Goal: Task Accomplishment & Management: Manage account settings

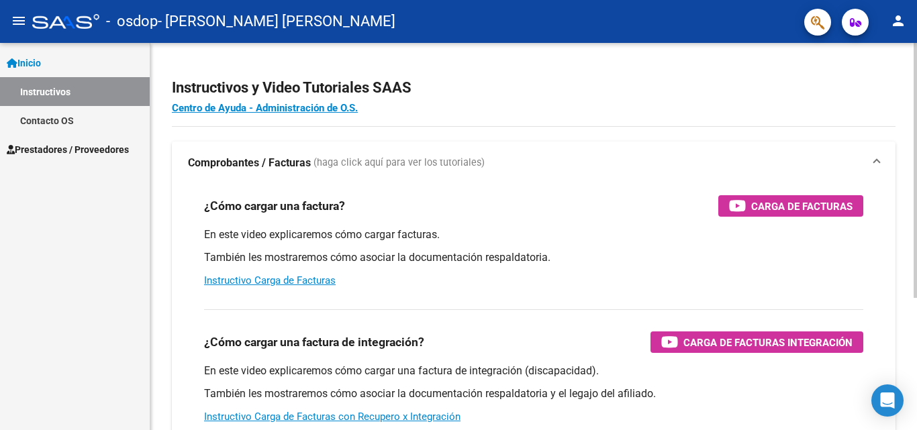
scroll to position [201, 0]
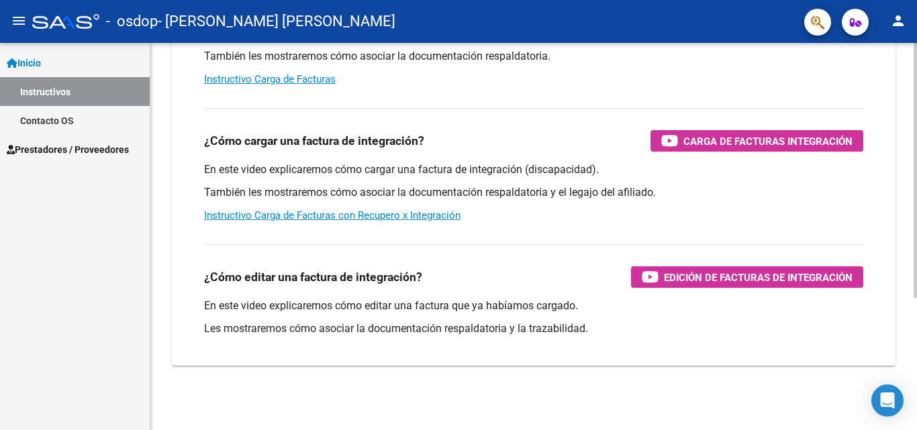
click at [916, 357] on div at bounding box center [915, 236] width 3 height 387
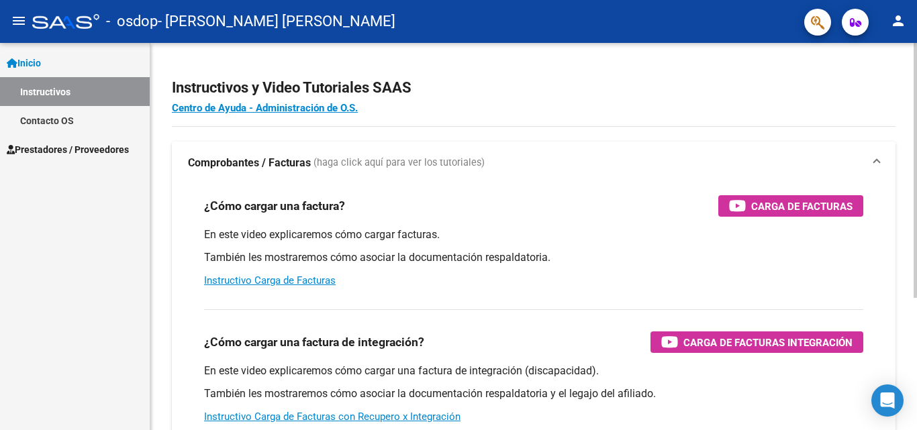
click at [916, 152] on div at bounding box center [915, 236] width 3 height 387
click at [112, 143] on span "Prestadores / Proveedores" at bounding box center [68, 149] width 122 height 15
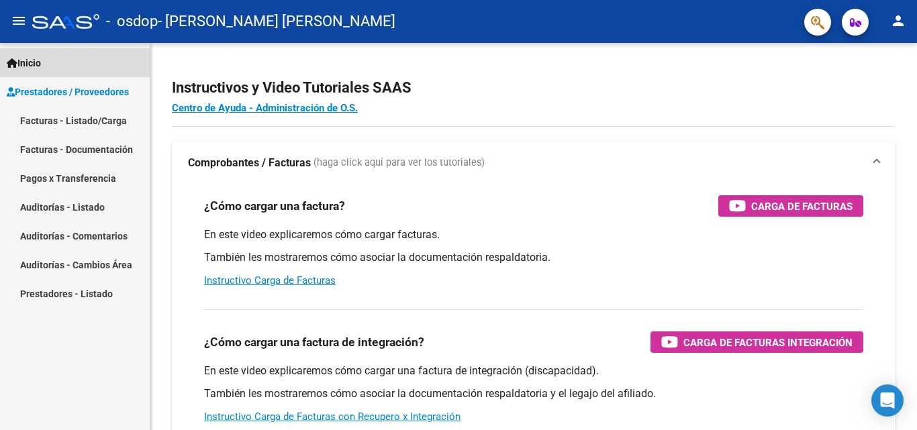
click at [110, 68] on link "Inicio" at bounding box center [75, 62] width 150 height 29
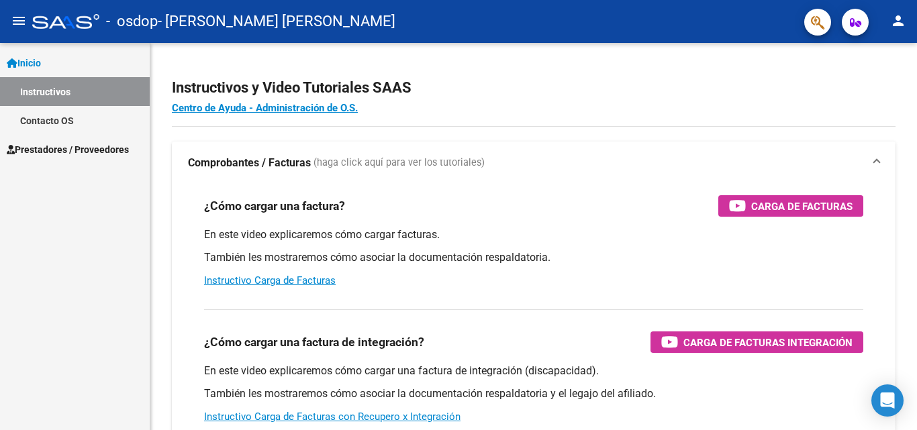
click at [60, 26] on div at bounding box center [65, 21] width 67 height 15
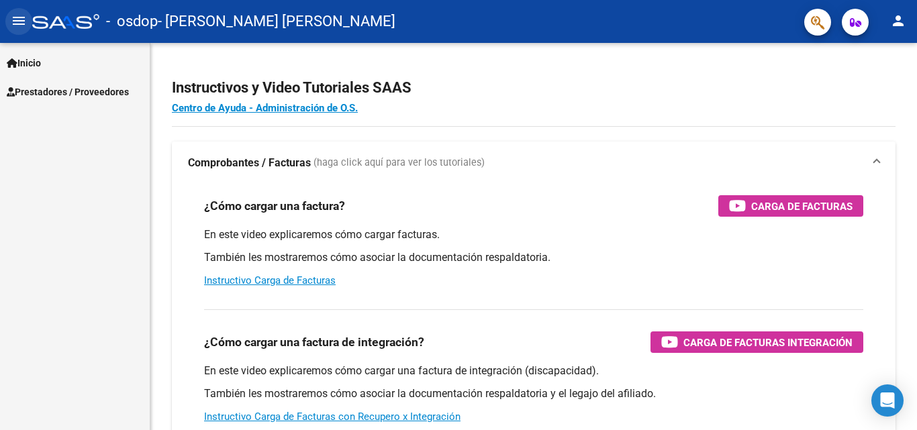
click at [11, 23] on mat-icon "menu" at bounding box center [19, 21] width 16 height 16
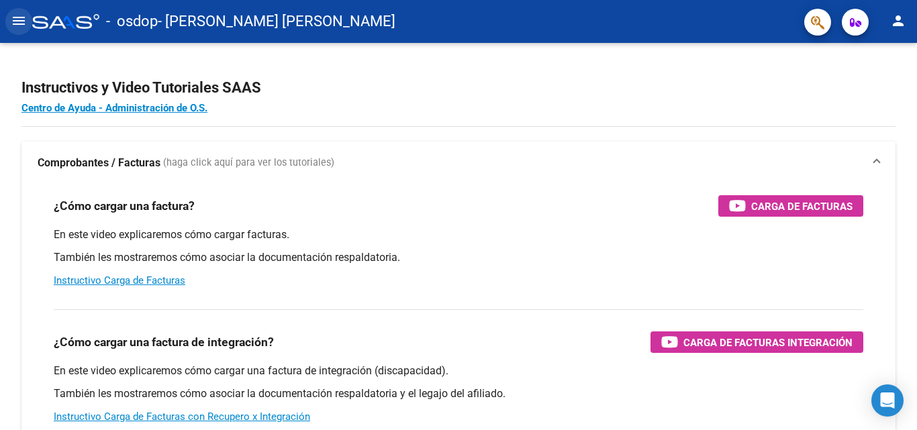
click at [11, 23] on mat-icon "menu" at bounding box center [19, 21] width 16 height 16
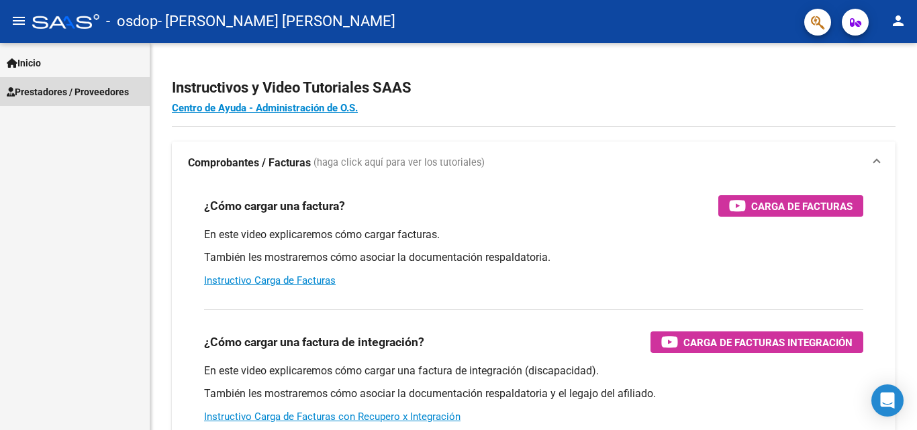
click at [42, 92] on span "Prestadores / Proveedores" at bounding box center [68, 92] width 122 height 15
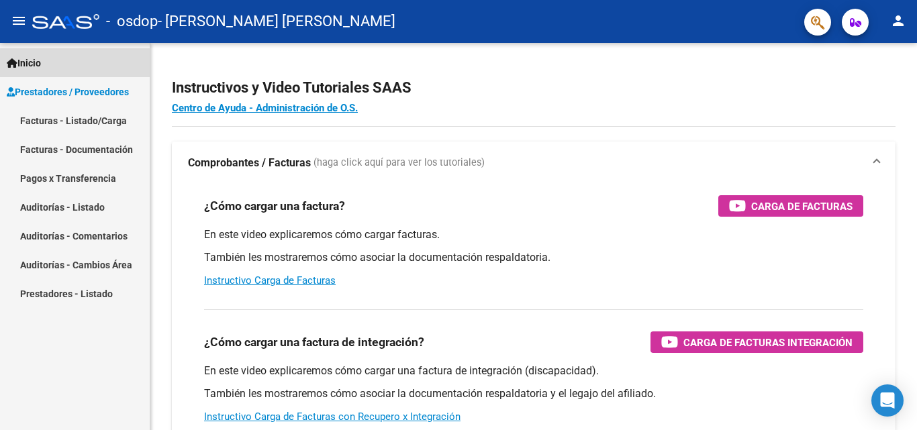
click at [36, 65] on span "Inicio" at bounding box center [24, 63] width 34 height 15
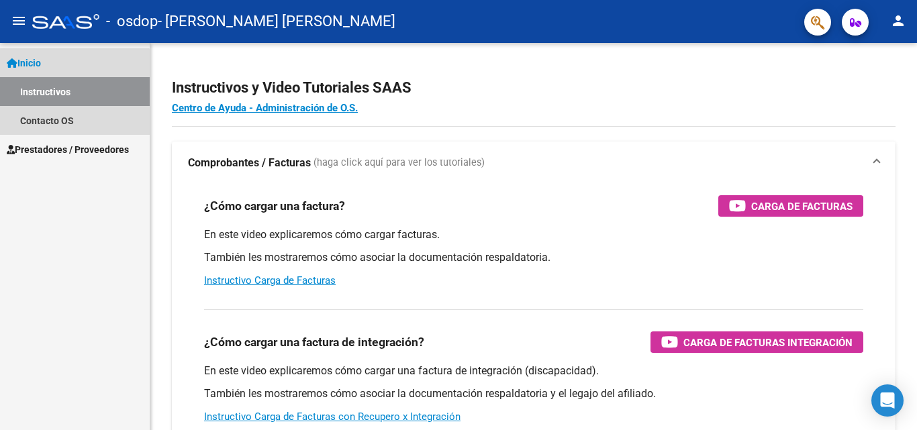
click at [44, 96] on link "Instructivos" at bounding box center [75, 91] width 150 height 29
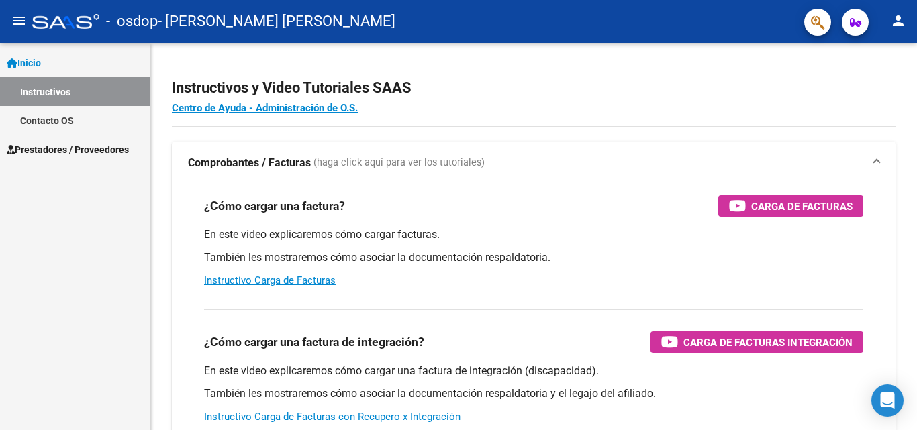
click at [280, 19] on span "- [PERSON_NAME] [PERSON_NAME]" at bounding box center [277, 22] width 238 height 30
click at [901, 30] on button "person" at bounding box center [898, 21] width 27 height 27
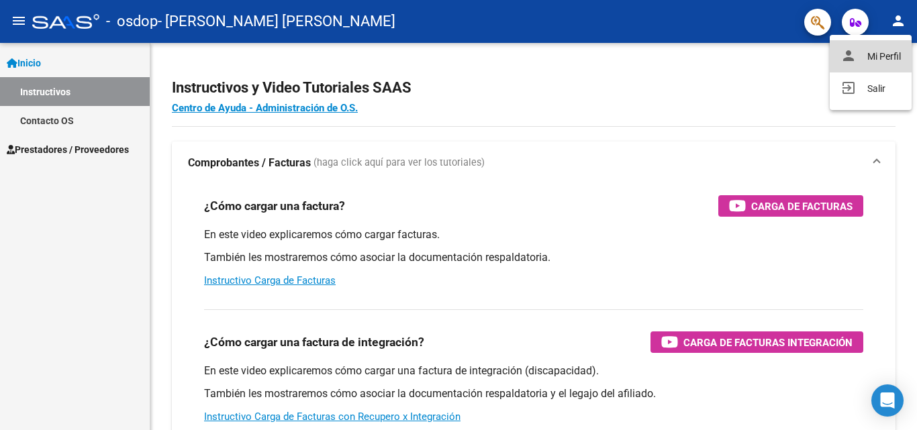
click at [882, 56] on button "person Mi Perfil" at bounding box center [871, 56] width 82 height 32
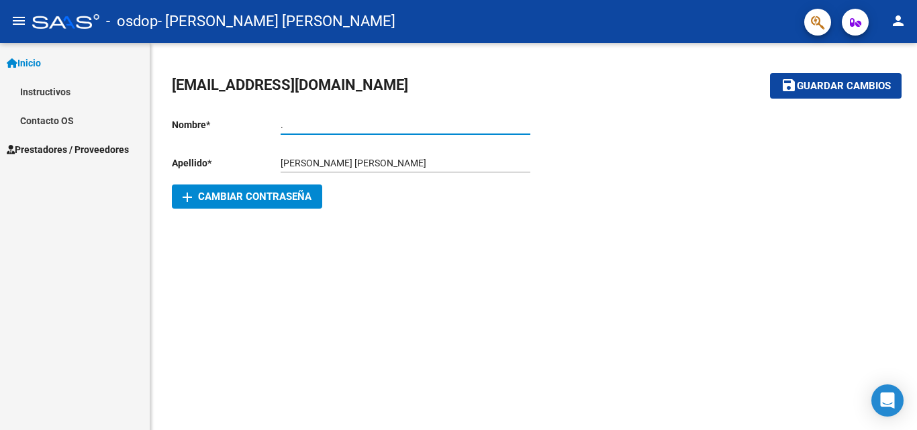
click at [509, 124] on input "." at bounding box center [406, 124] width 250 height 11
click at [509, 124] on input "Ingresar nombre" at bounding box center [406, 124] width 250 height 11
type input "[PERSON_NAME]"
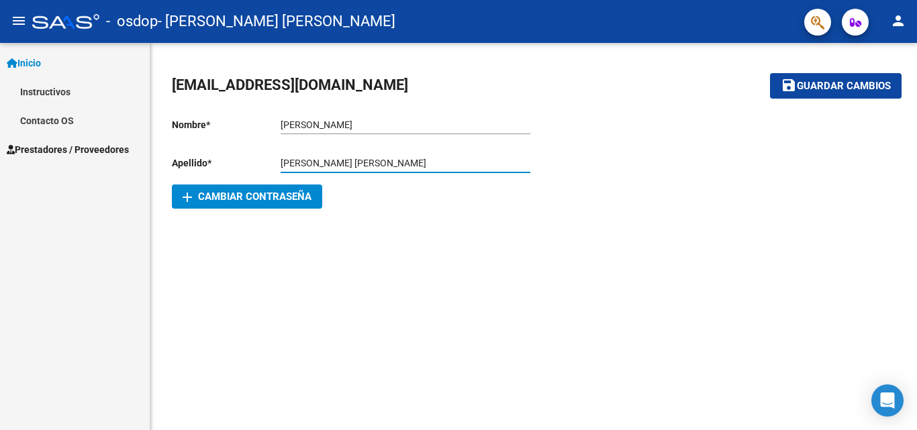
click at [416, 158] on input "[PERSON_NAME] [PERSON_NAME]" at bounding box center [406, 163] width 250 height 11
type input "[PERSON_NAME]"
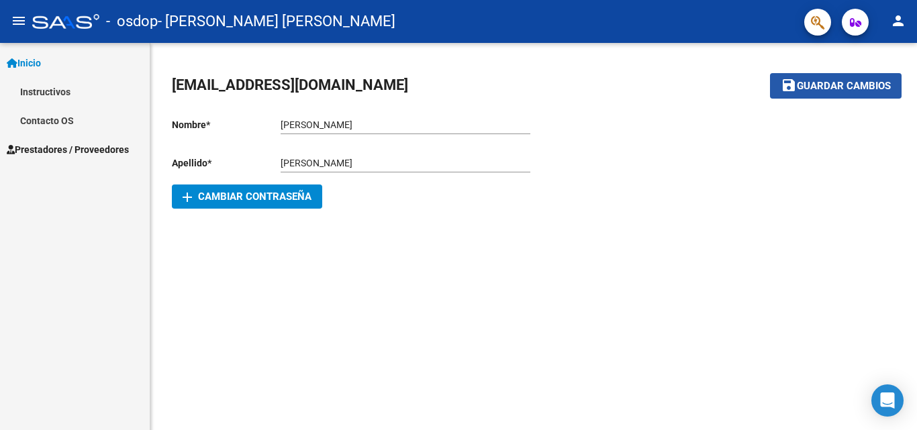
click at [812, 85] on span "Guardar cambios" at bounding box center [844, 87] width 94 height 12
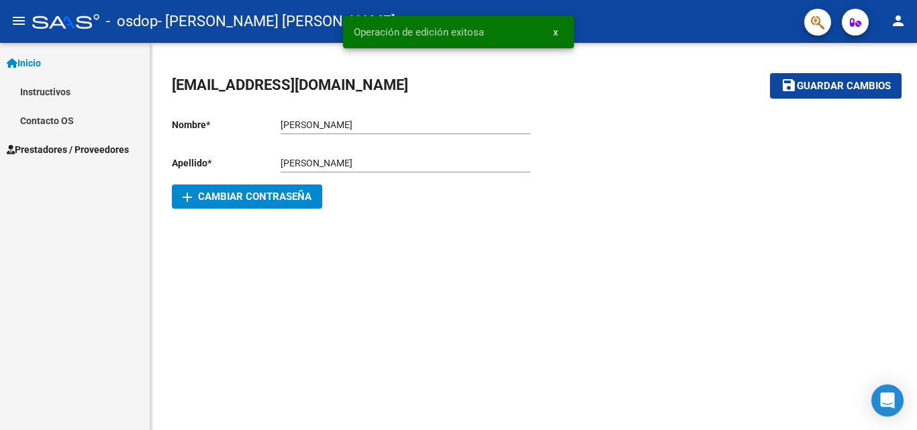
click at [708, 46] on div "[EMAIL_ADDRESS][DOMAIN_NAME] save Guardar cambios Nombre * [PERSON_NAME] Ingres…" at bounding box center [533, 142] width 767 height 198
click at [851, 25] on icon "button" at bounding box center [855, 22] width 11 height 10
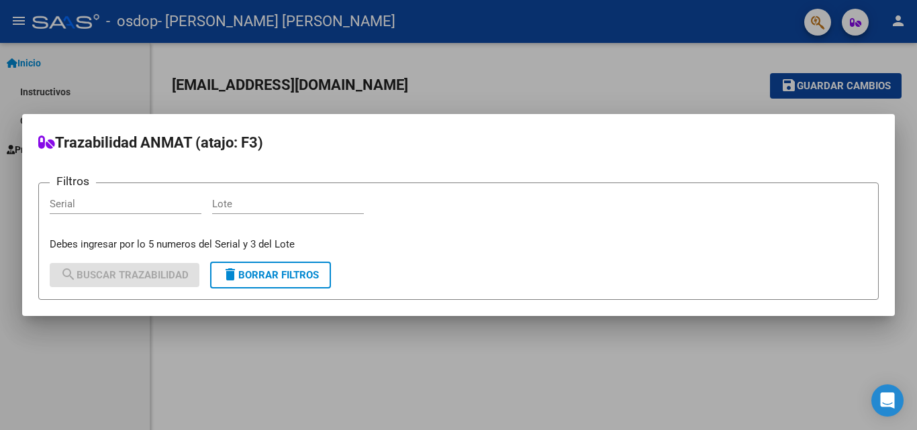
click at [657, 77] on div at bounding box center [458, 215] width 917 height 430
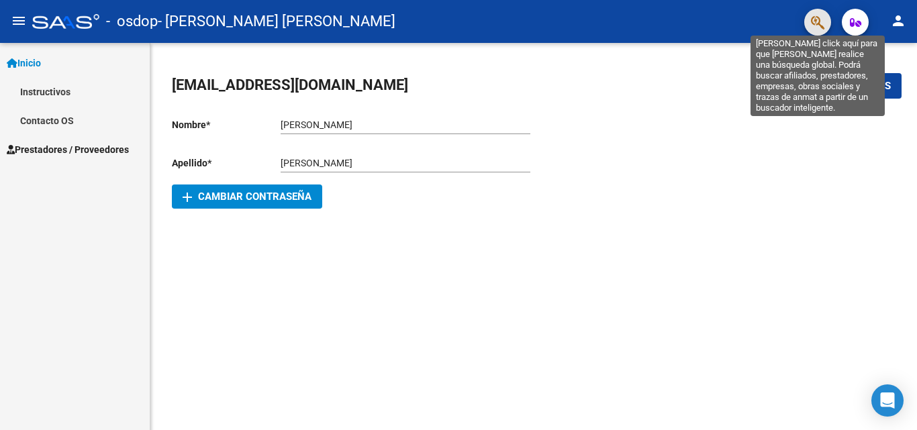
click at [814, 30] on icon "button" at bounding box center [817, 22] width 13 height 15
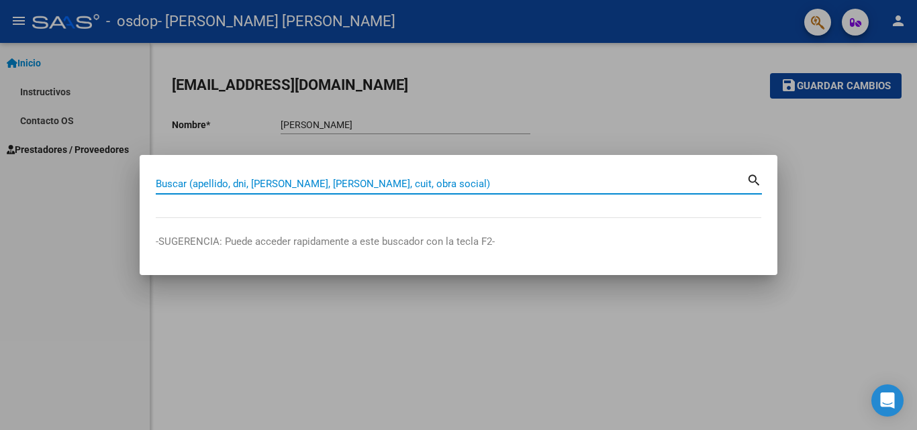
click at [674, 184] on input "Buscar (apellido, dni, [PERSON_NAME], [PERSON_NAME], cuit, obra social)" at bounding box center [451, 184] width 591 height 12
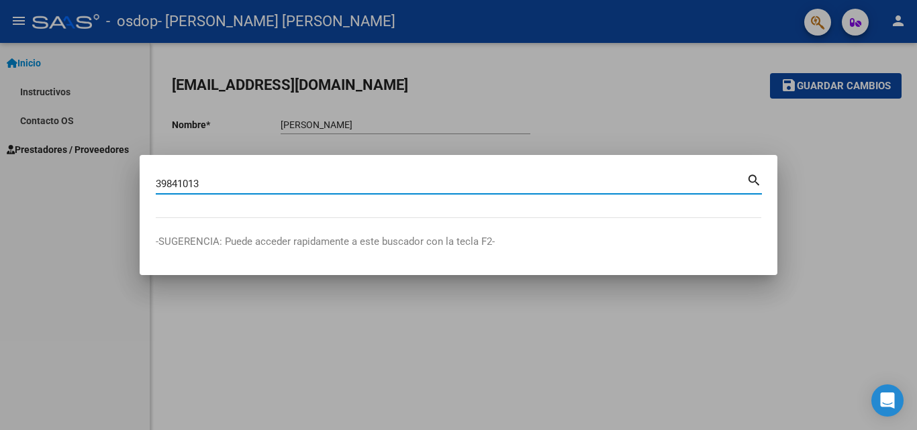
type input "39841013"
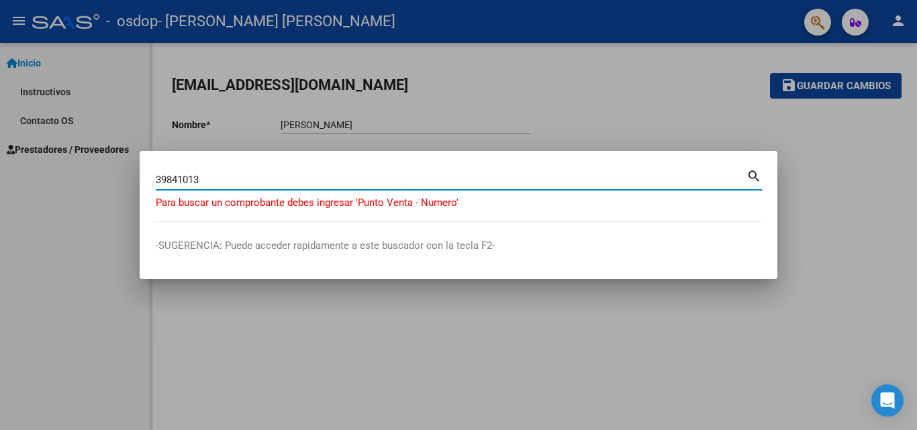
click at [674, 184] on input "39841013" at bounding box center [451, 180] width 591 height 12
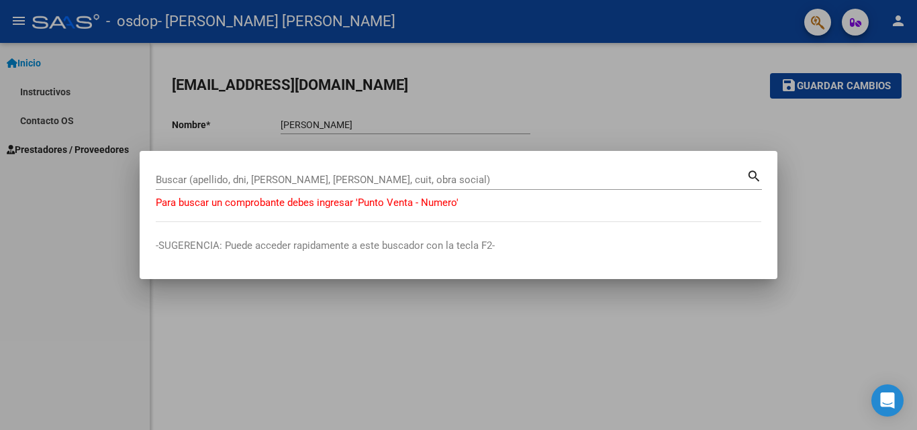
click at [751, 114] on div at bounding box center [458, 215] width 917 height 430
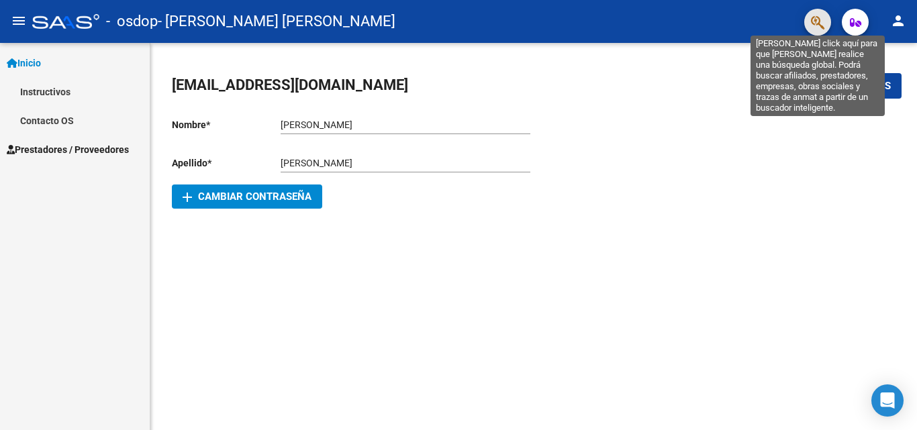
click at [819, 23] on icon "button" at bounding box center [817, 22] width 13 height 15
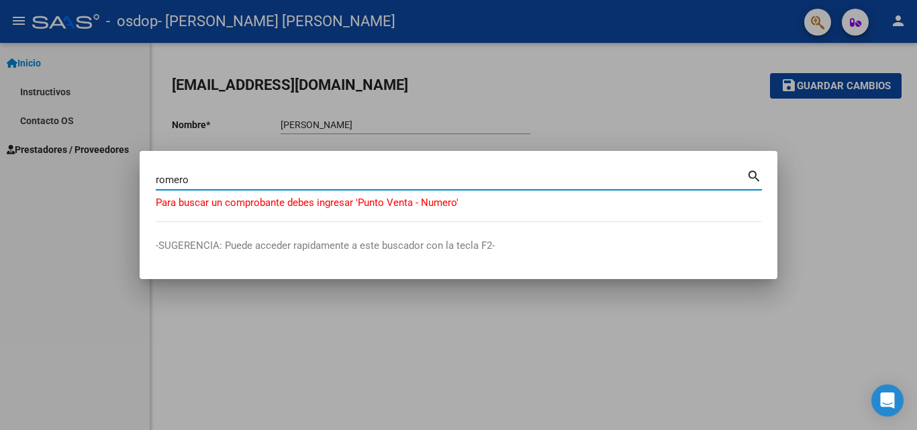
type input "romero"
click at [536, 181] on input "romero" at bounding box center [451, 180] width 591 height 12
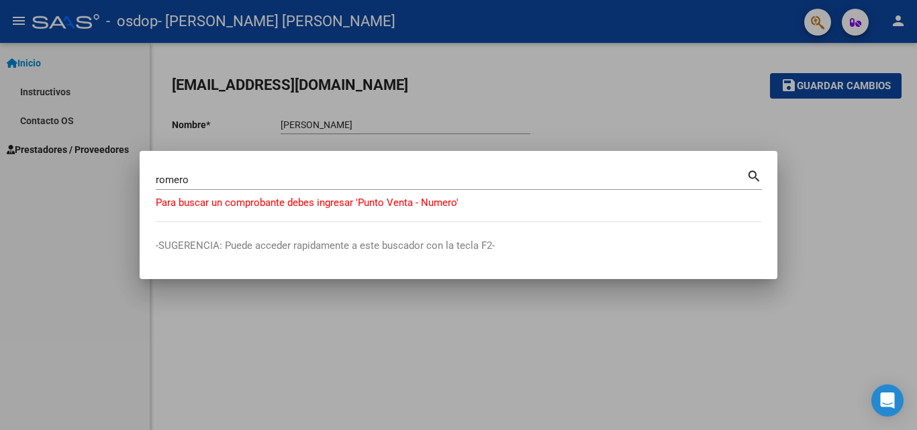
click at [722, 127] on div at bounding box center [458, 215] width 917 height 430
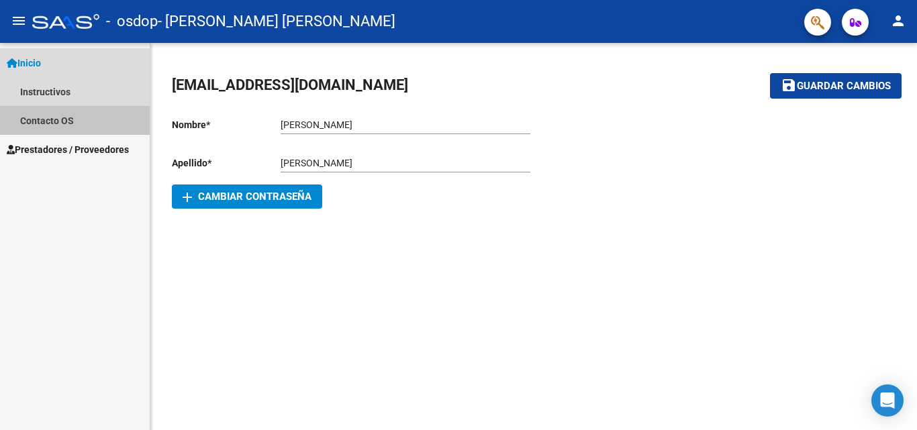
click at [91, 116] on link "Contacto OS" at bounding box center [75, 120] width 150 height 29
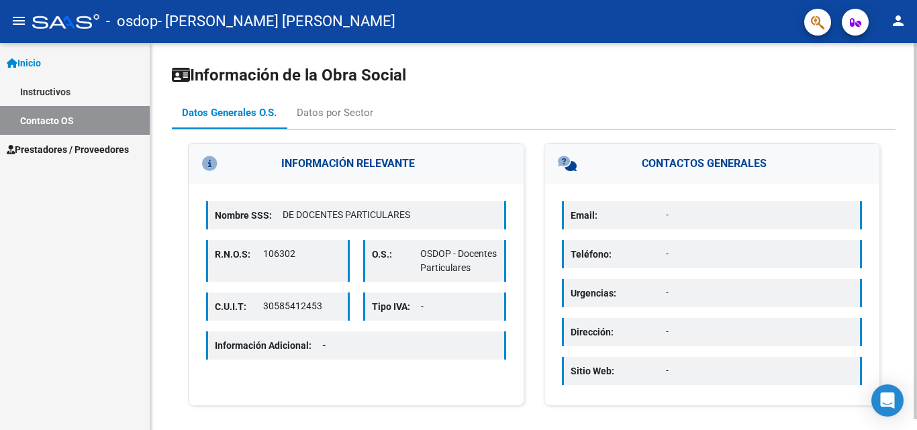
click at [916, 291] on div at bounding box center [915, 231] width 3 height 377
click at [916, 375] on div at bounding box center [915, 231] width 3 height 377
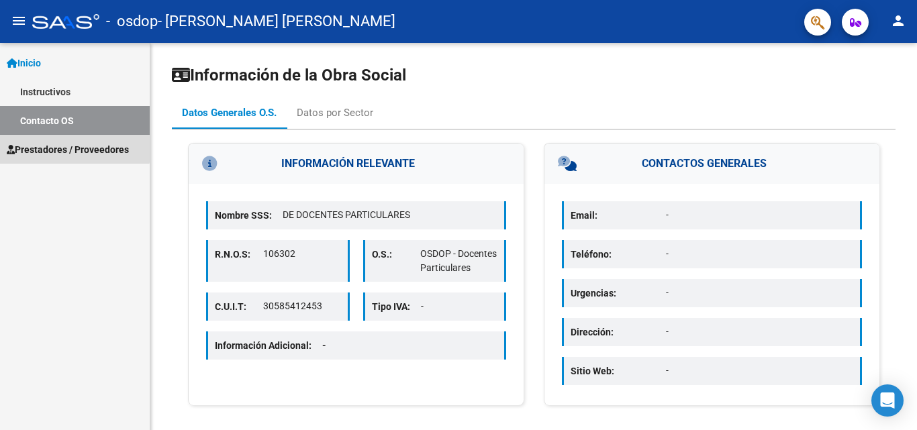
click at [50, 146] on span "Prestadores / Proveedores" at bounding box center [68, 149] width 122 height 15
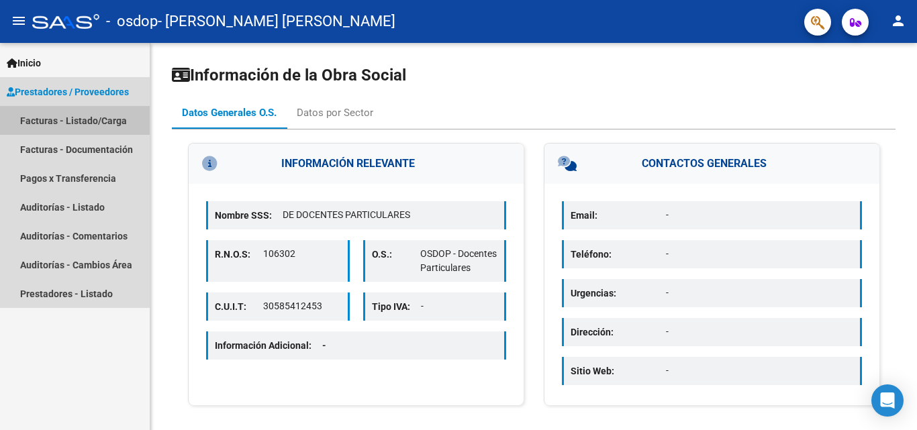
click at [68, 120] on link "Facturas - Listado/Carga" at bounding box center [75, 120] width 150 height 29
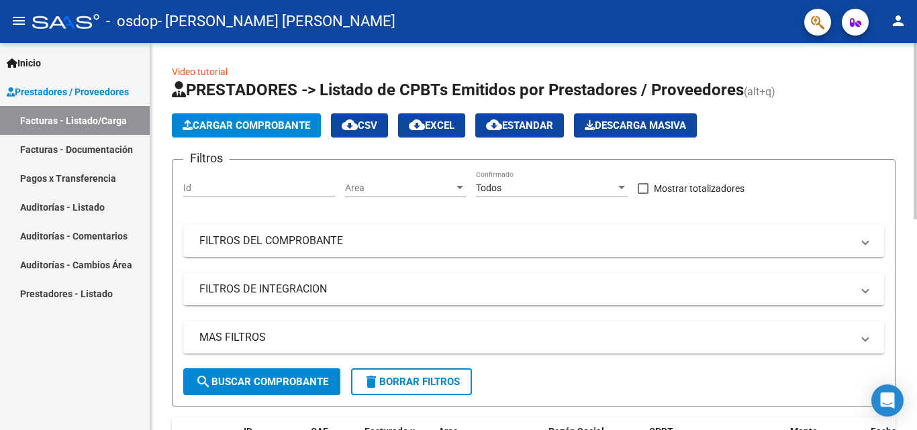
scroll to position [387, 0]
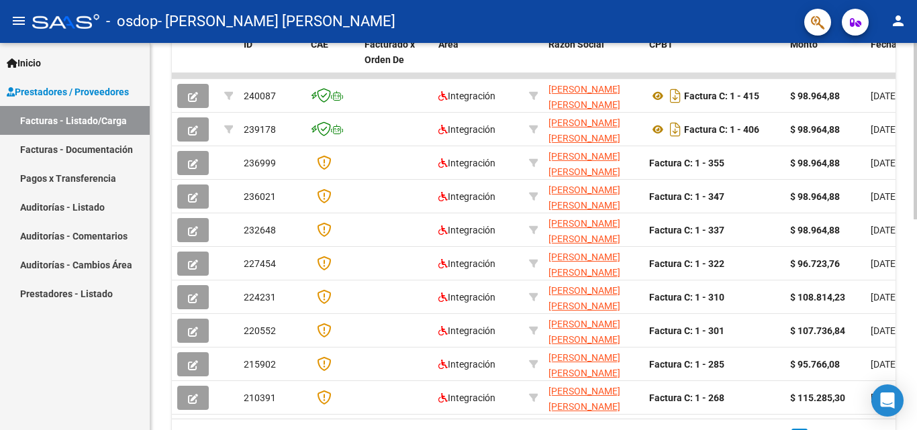
click at [916, 338] on div at bounding box center [915, 236] width 3 height 387
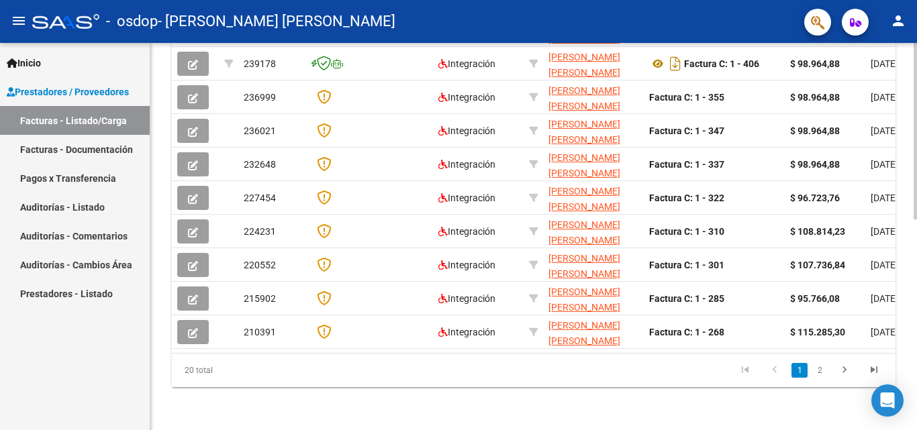
click at [916, 412] on div at bounding box center [915, 236] width 3 height 387
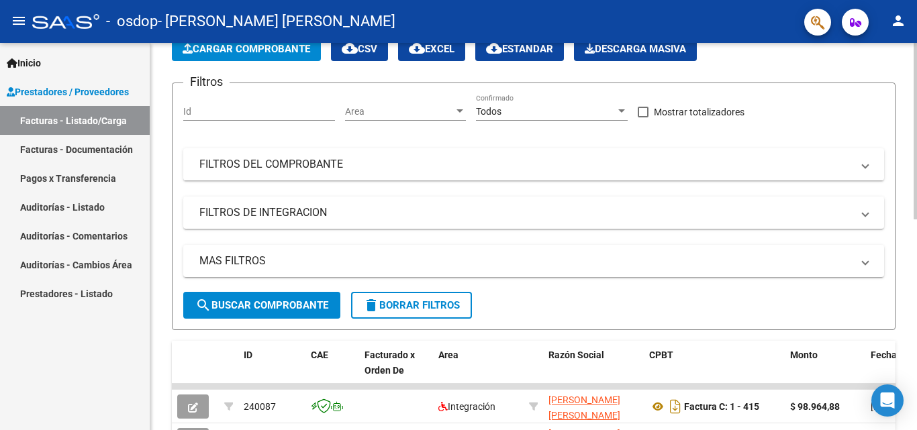
click at [916, 116] on div at bounding box center [915, 236] width 3 height 387
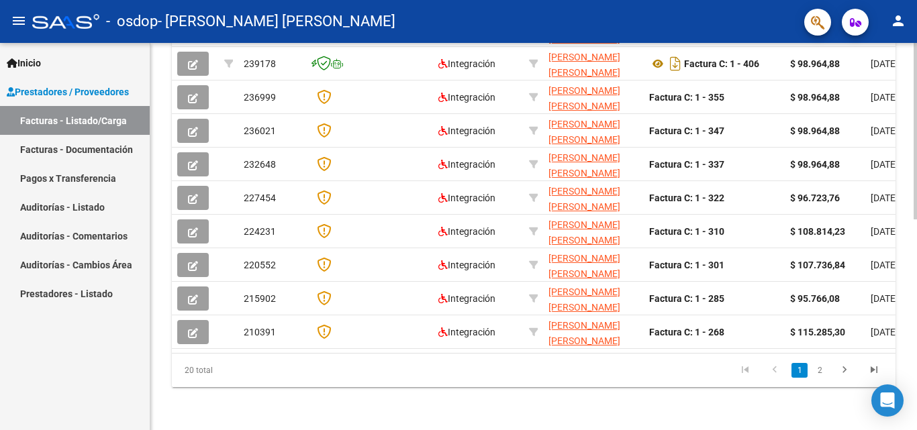
click at [915, 269] on div at bounding box center [915, 236] width 3 height 387
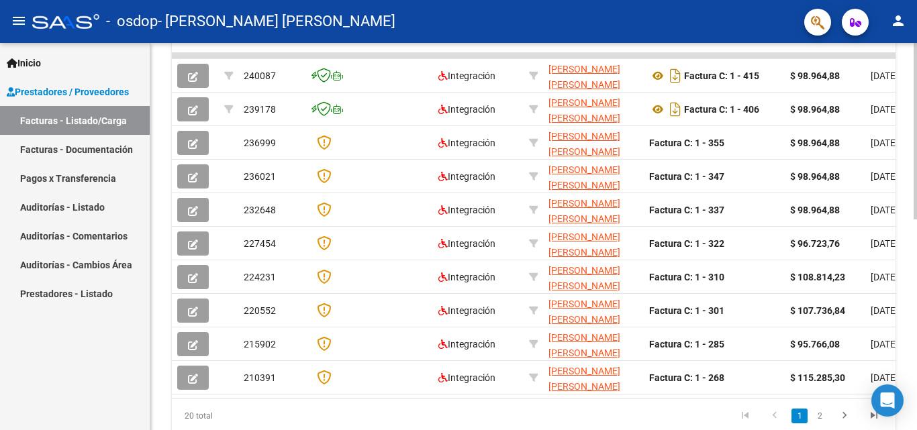
scroll to position [405, 0]
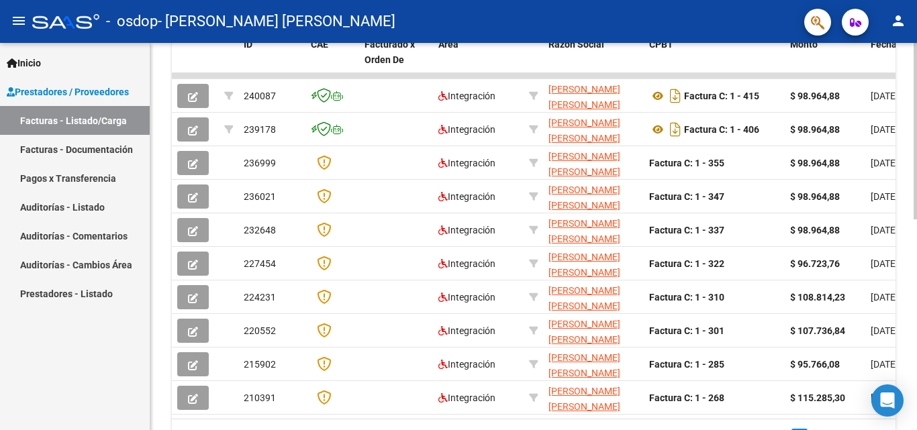
click at [904, 234] on div "Video tutorial PRESTADORES -> Listado de CPBTs Emitidos por Prestadores / Prove…" at bounding box center [535, 76] width 770 height 840
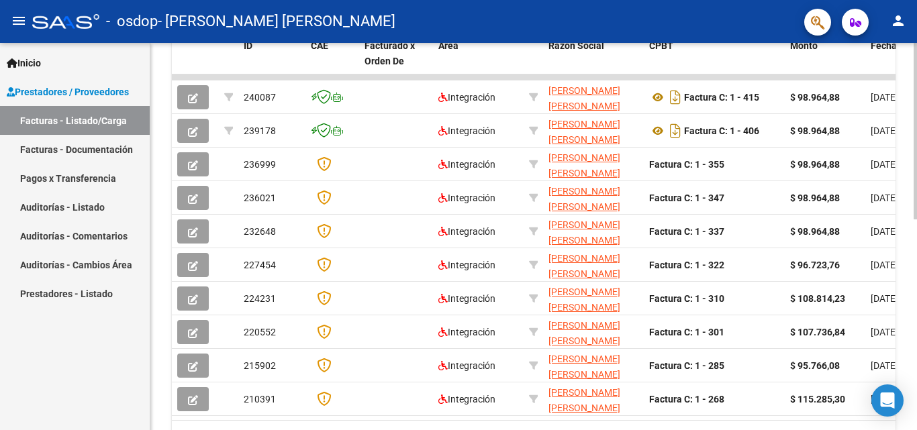
scroll to position [0, 0]
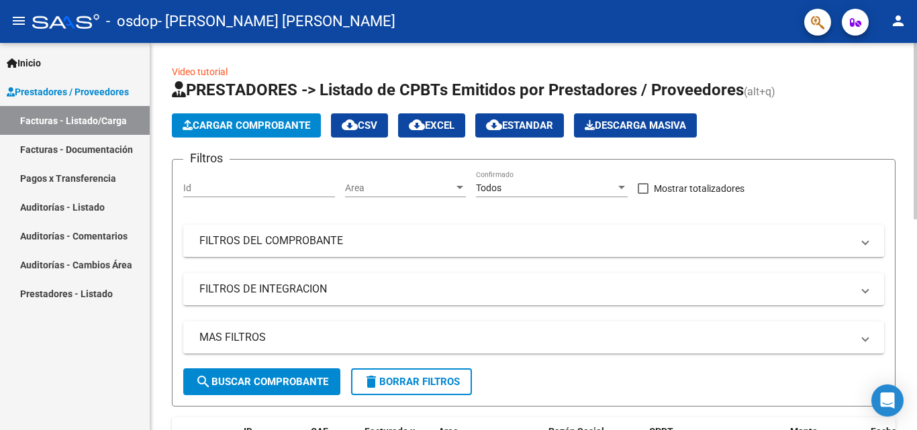
click at [916, 79] on div at bounding box center [915, 236] width 3 height 387
click at [916, 79] on div at bounding box center [915, 131] width 3 height 177
click at [708, 246] on mat-panel-title "FILTROS DEL COMPROBANTE" at bounding box center [525, 241] width 653 height 15
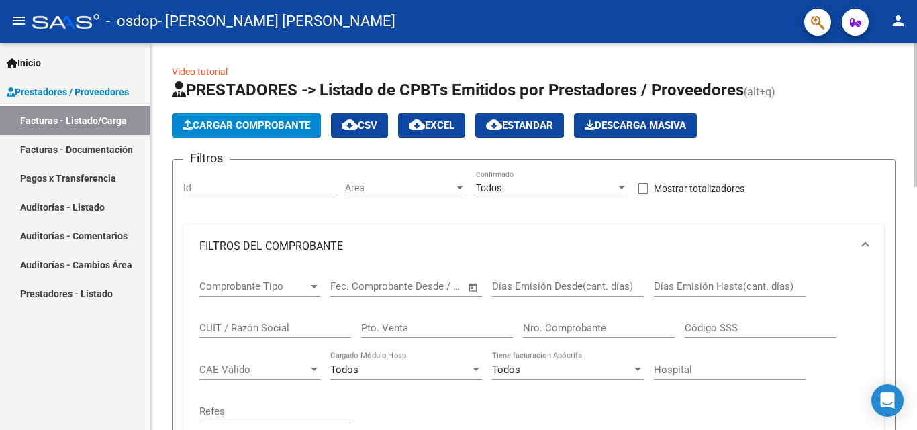
click at [708, 246] on mat-panel-title "FILTROS DEL COMPROBANTE" at bounding box center [525, 246] width 653 height 15
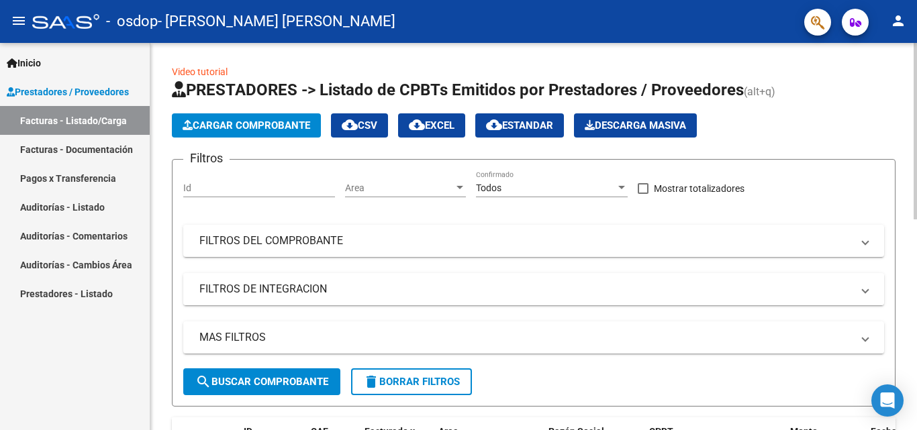
click at [702, 305] on mat-expansion-panel-header "FILTROS DE INTEGRACION" at bounding box center [533, 289] width 701 height 32
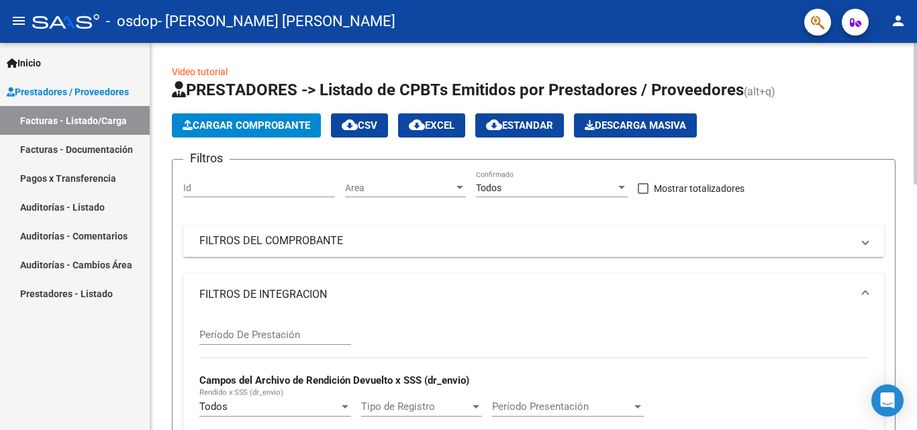
scroll to position [387, 0]
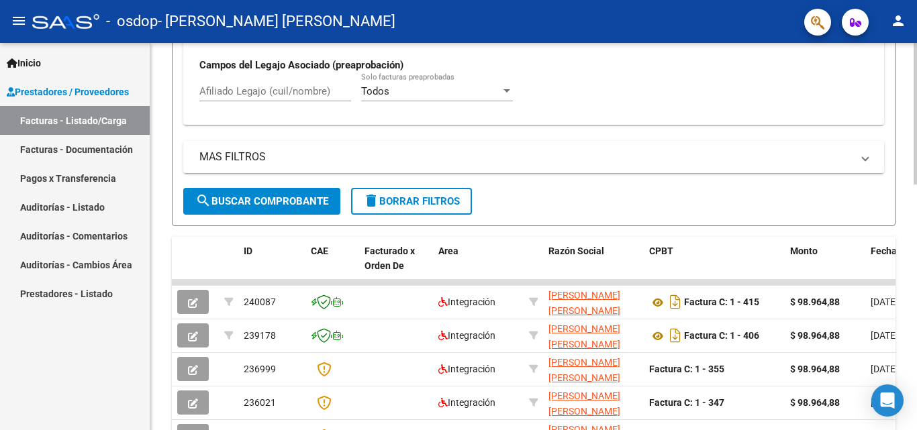
click at [916, 330] on div at bounding box center [915, 236] width 3 height 387
click at [703, 160] on mat-panel-title "MAS FILTROS" at bounding box center [525, 157] width 653 height 15
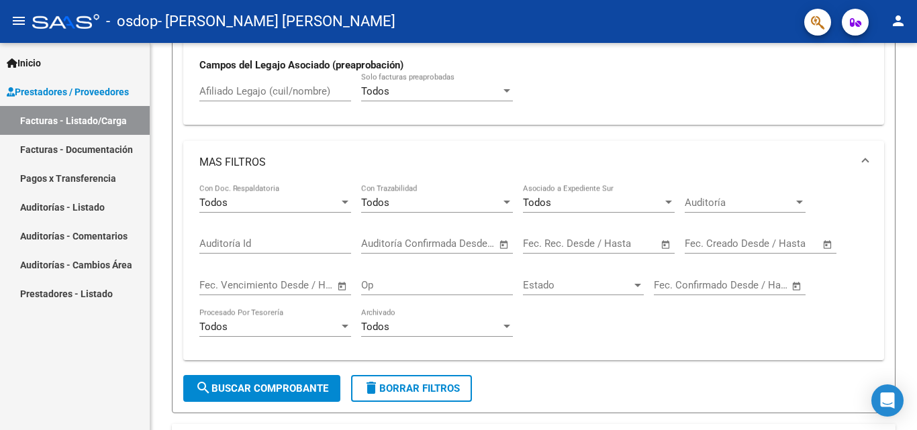
click at [41, 66] on span "Inicio" at bounding box center [24, 63] width 34 height 15
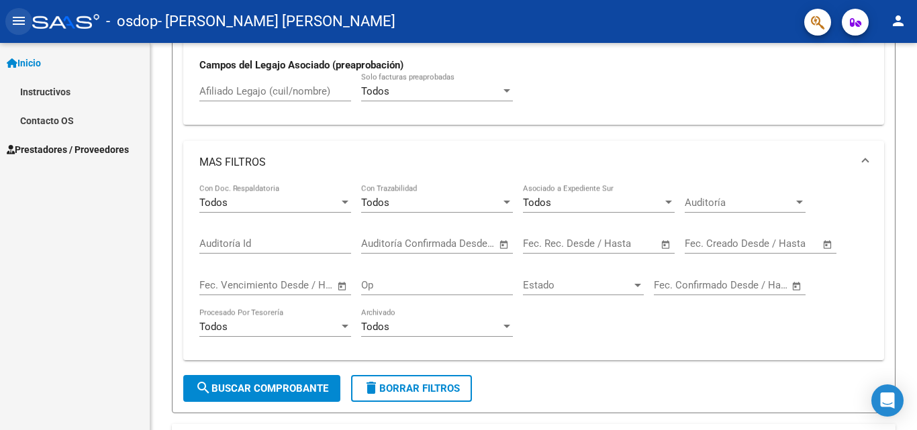
click at [28, 21] on button "menu" at bounding box center [18, 21] width 27 height 27
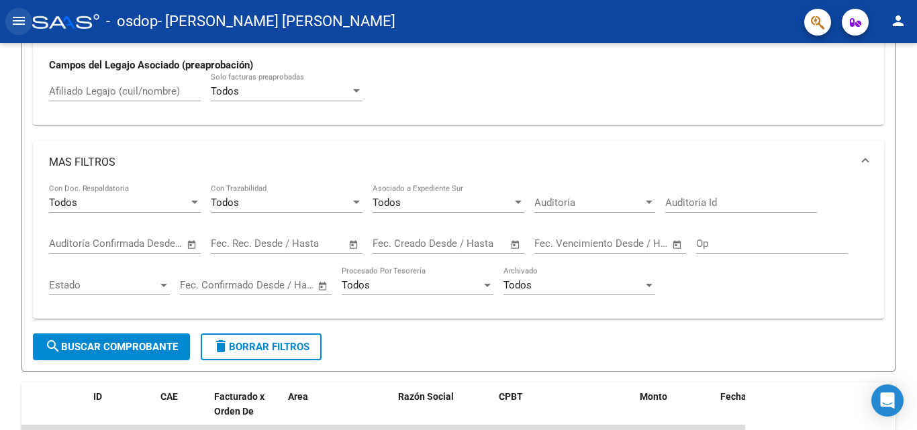
click at [16, 15] on mat-icon "menu" at bounding box center [19, 21] width 16 height 16
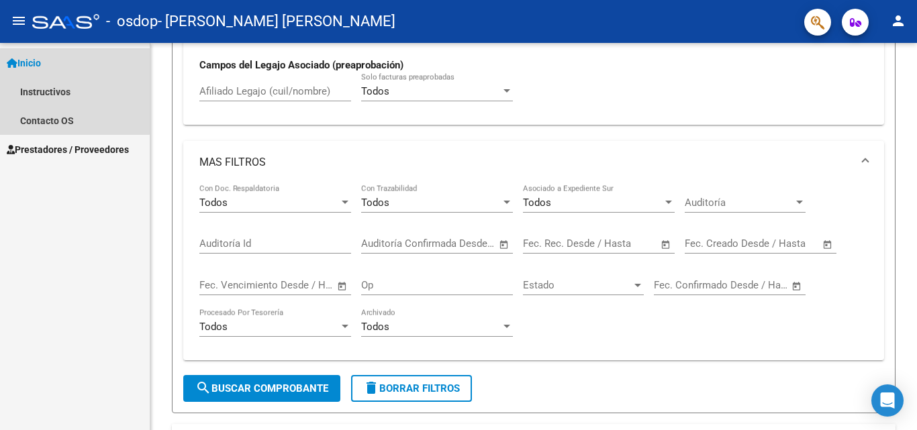
click at [41, 63] on span "Inicio" at bounding box center [24, 63] width 34 height 15
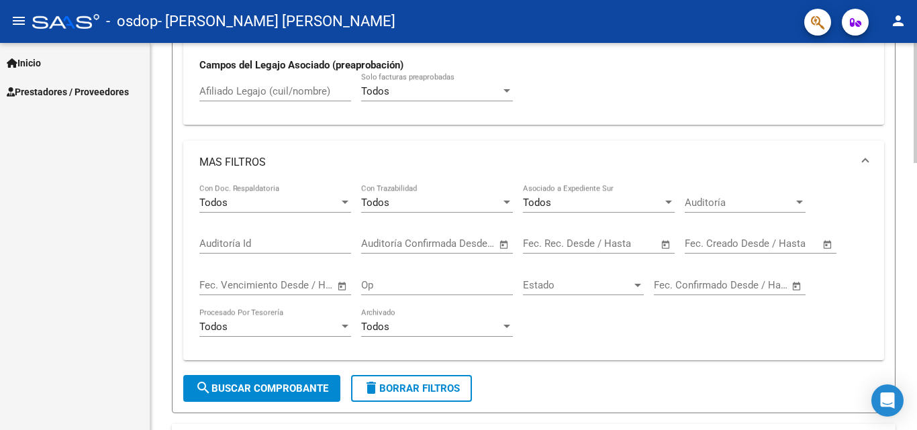
scroll to position [0, 0]
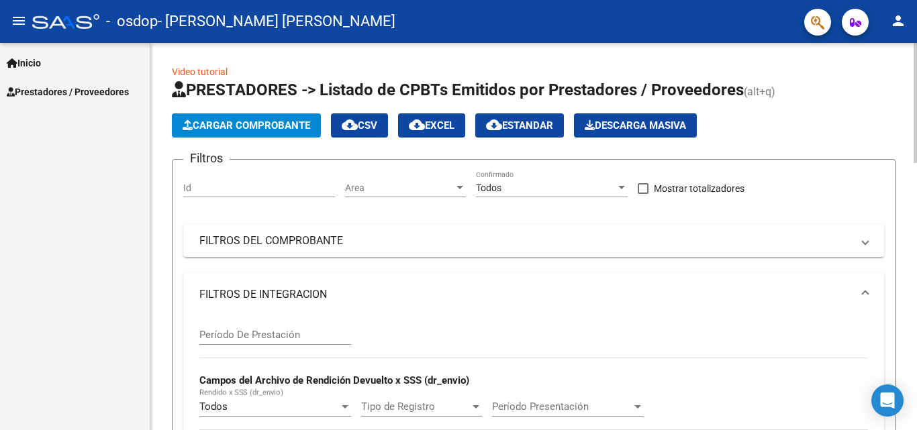
click at [916, 97] on div at bounding box center [915, 236] width 3 height 387
click at [916, 97] on div at bounding box center [915, 103] width 3 height 120
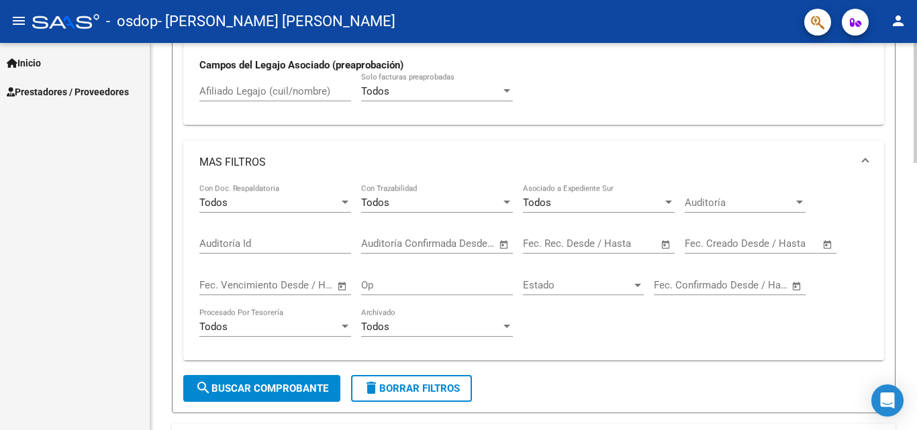
click at [916, 280] on div at bounding box center [915, 236] width 3 height 387
click at [916, 280] on div at bounding box center [915, 225] width 3 height 120
click at [912, 316] on div "Video tutorial PRESTADORES -> Listado de CPBTs Emitidos por Prestadores / Prove…" at bounding box center [533, 273] width 767 height 1235
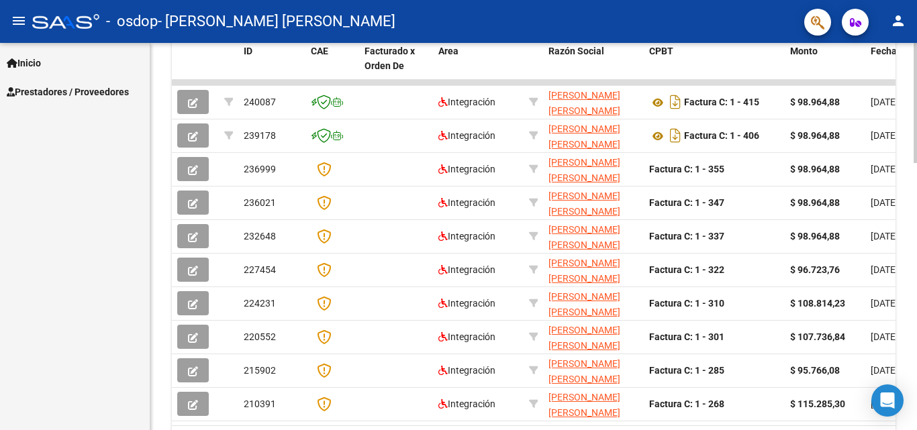
click at [916, 319] on div at bounding box center [915, 236] width 3 height 387
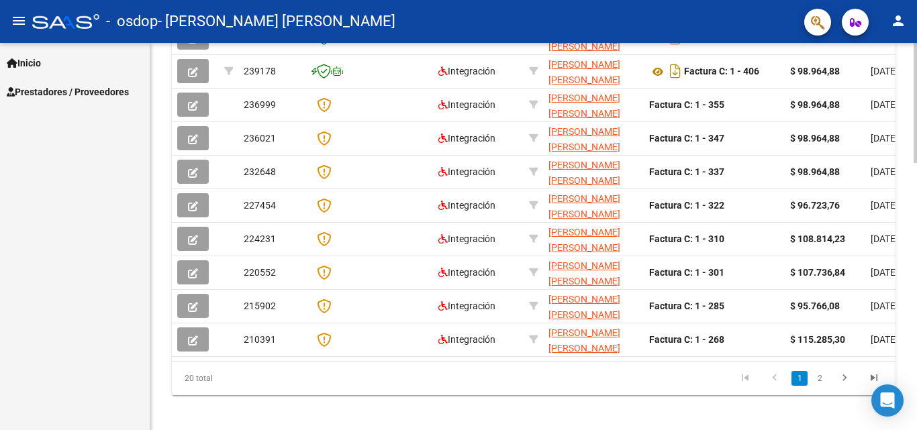
scroll to position [858, 0]
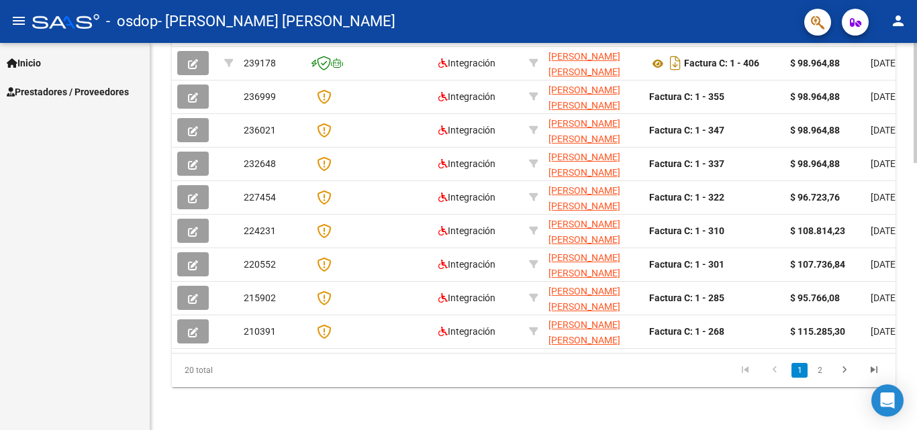
click at [821, 373] on link "2" at bounding box center [820, 370] width 16 height 15
click at [797, 373] on link "1" at bounding box center [799, 370] width 16 height 15
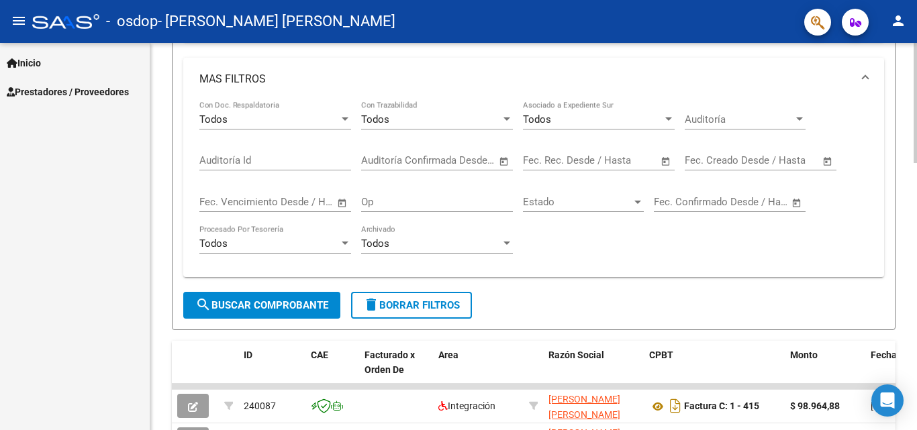
click at [916, 198] on div at bounding box center [915, 236] width 3 height 387
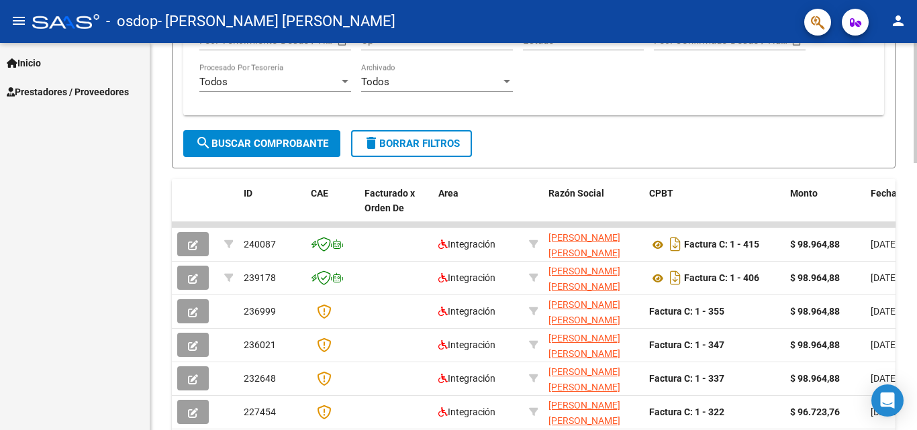
scroll to position [671, 0]
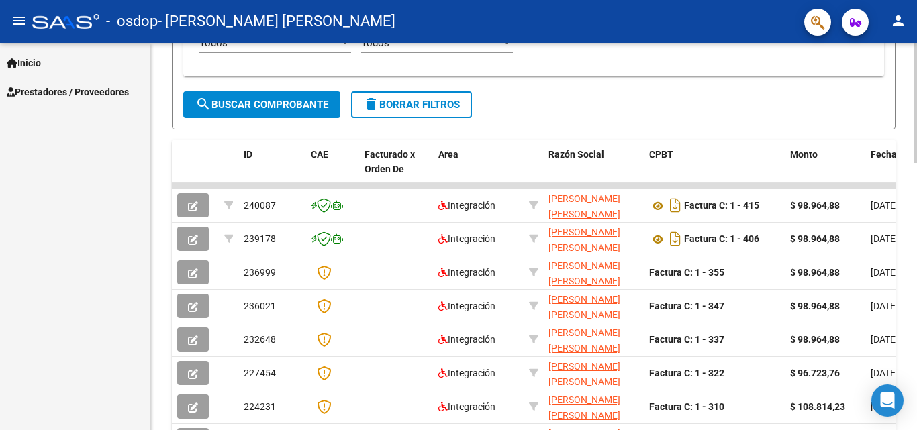
click at [916, 279] on div at bounding box center [915, 314] width 3 height 120
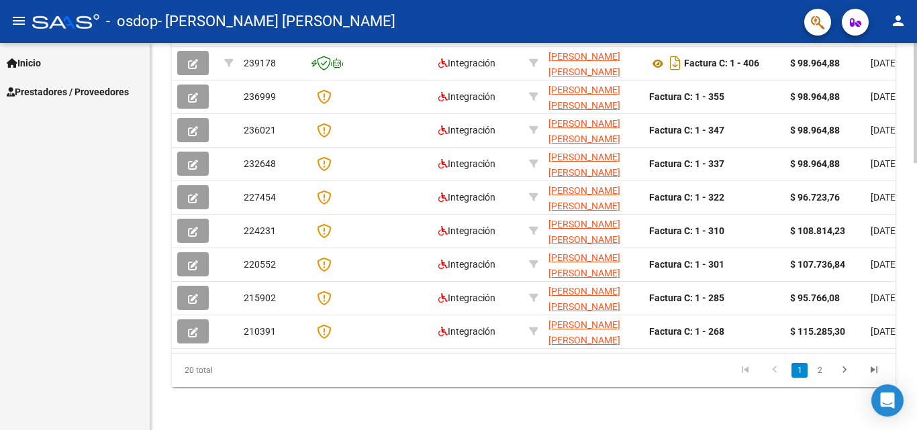
click at [916, 376] on div at bounding box center [915, 236] width 3 height 387
